Goal: Information Seeking & Learning: Find specific fact

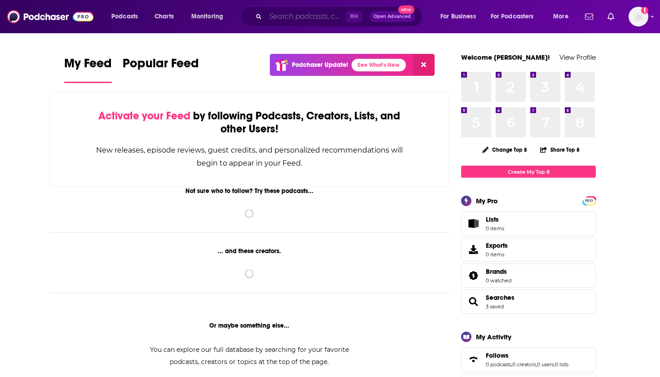
drag, startPoint x: 0, startPoint y: 0, endPoint x: 307, endPoint y: 19, distance: 307.7
click at [307, 19] on input "Search podcasts, credits, & more..." at bounding box center [305, 16] width 80 height 14
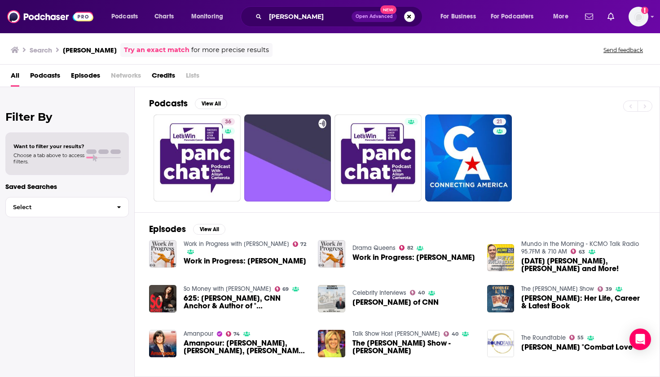
click at [44, 72] on span "Podcasts" at bounding box center [45, 77] width 30 height 18
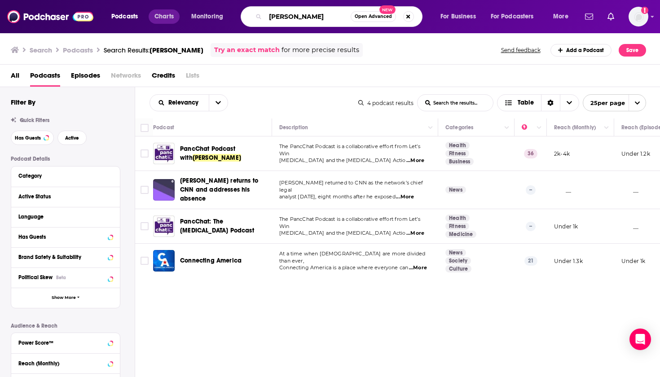
drag, startPoint x: 330, startPoint y: 16, endPoint x: 178, endPoint y: 13, distance: 151.8
click at [178, 13] on div "Podcasts Charts Monitoring [PERSON_NAME] Open Advanced New For Business For Pod…" at bounding box center [341, 16] width 472 height 21
type input "sanity"
